Goal: Navigation & Orientation: Find specific page/section

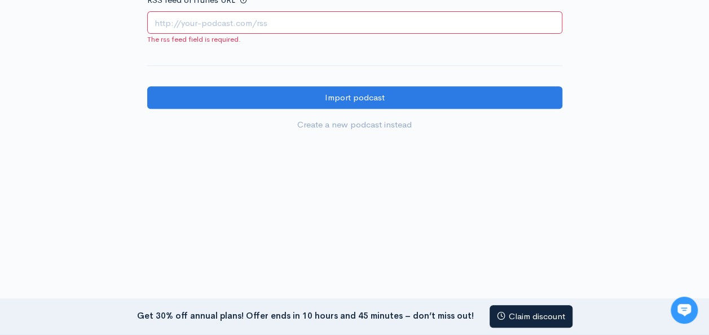
click at [130, 203] on div at bounding box center [354, 208] width 709 height 34
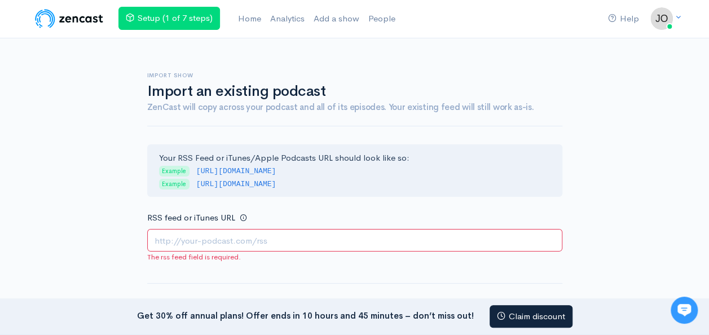
click at [675, 5] on nav "Help Notifications View all Your profile Team settings Default team Current Log…" at bounding box center [354, 19] width 709 height 38
click at [630, 61] on link "Team settings" at bounding box center [622, 65] width 106 height 20
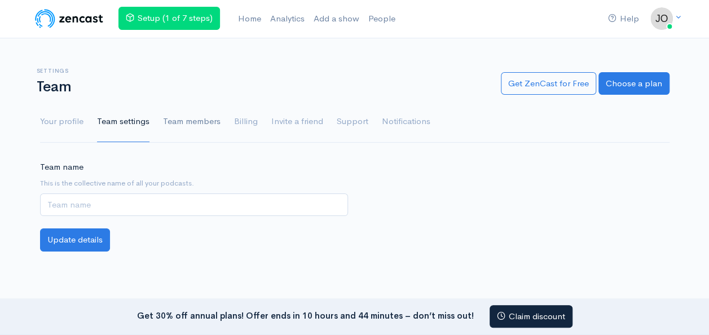
click at [186, 131] on link "Team members" at bounding box center [192, 121] width 58 height 41
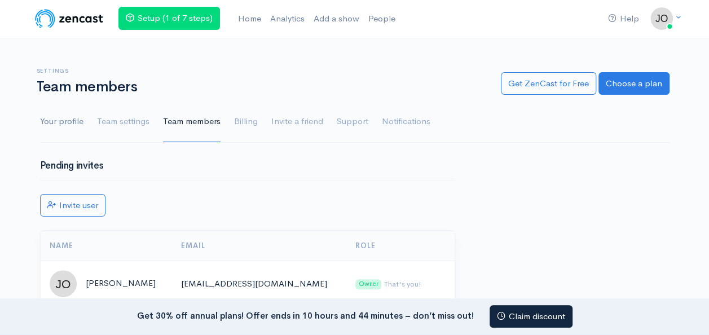
click at [62, 126] on link "Your profile" at bounding box center [61, 121] width 43 height 41
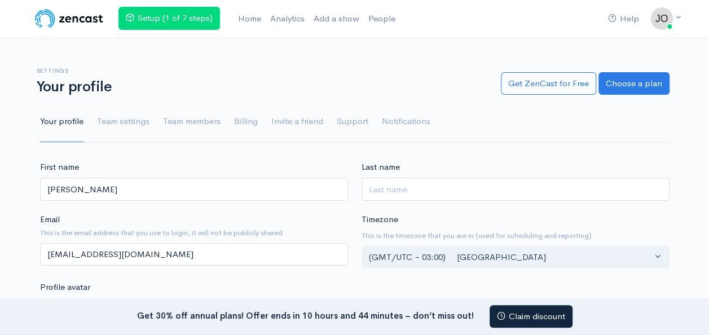
click at [77, 15] on img at bounding box center [69, 18] width 72 height 23
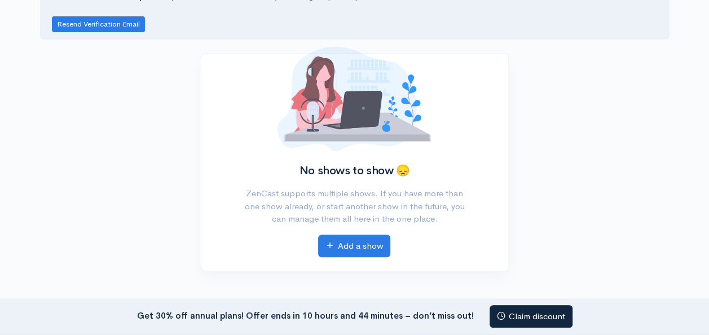
scroll to position [70, 0]
